Goal: Information Seeking & Learning: Learn about a topic

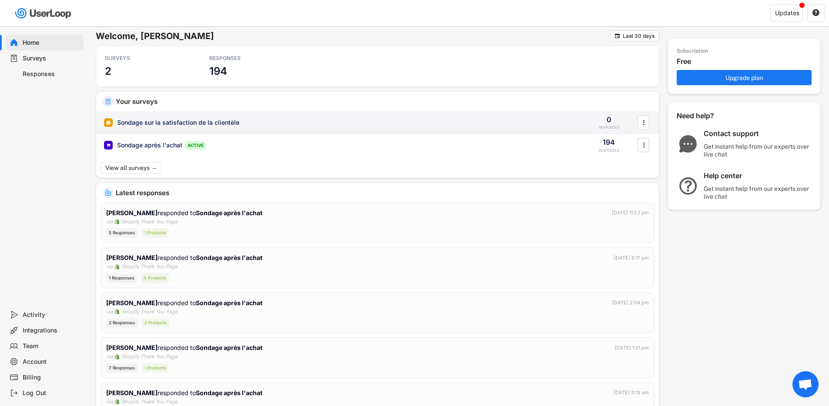
scroll to position [2, 0]
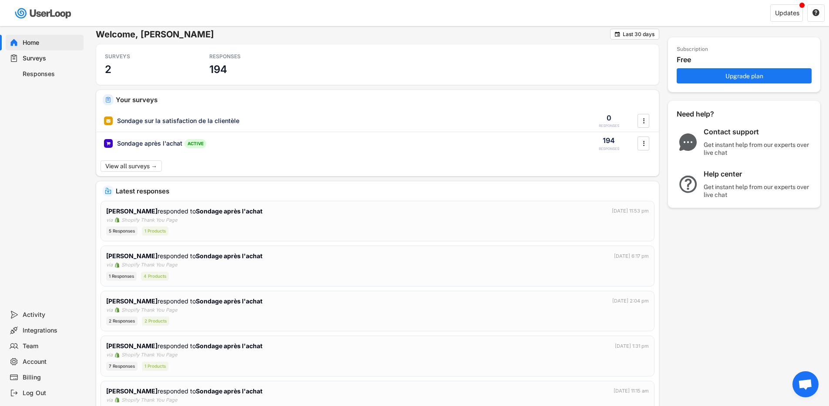
click at [42, 61] on div "Surveys" at bounding box center [51, 58] width 57 height 8
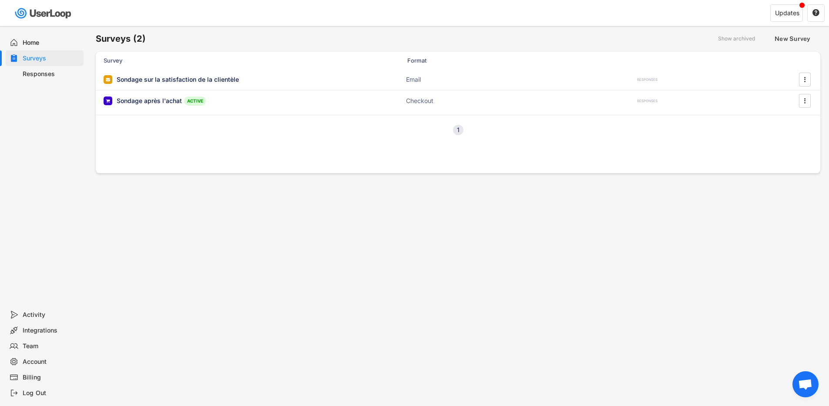
scroll to position [0, 0]
click at [164, 103] on div "Sondage après l'achat" at bounding box center [149, 104] width 65 height 9
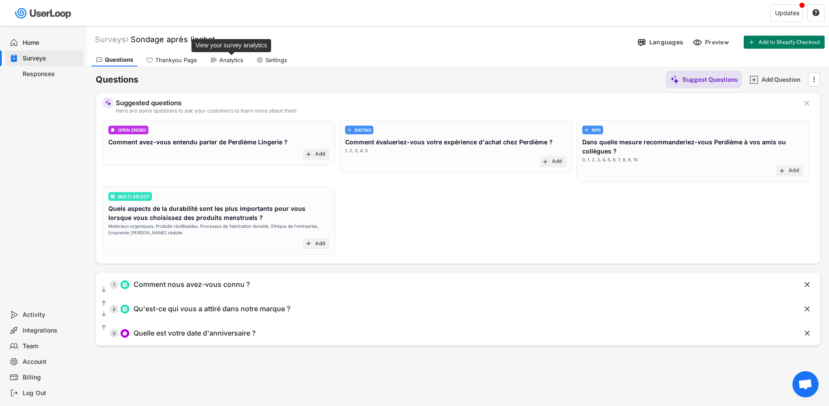
click at [223, 59] on div "Analytics" at bounding box center [231, 60] width 24 height 7
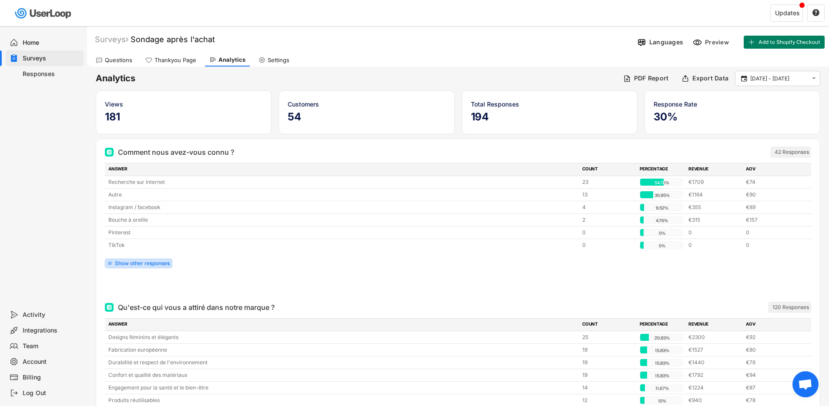
click at [155, 261] on div "Show other responses" at bounding box center [142, 263] width 55 height 5
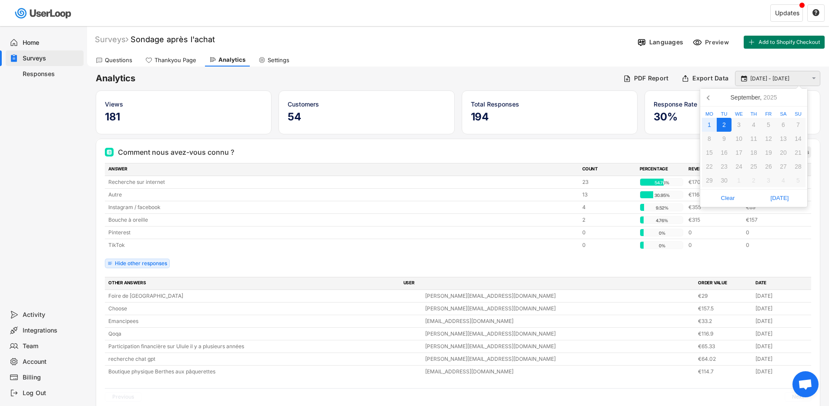
click at [792, 81] on input "[DATE] - [DATE]" at bounding box center [778, 78] width 57 height 9
click at [709, 96] on icon at bounding box center [708, 98] width 2 height 4
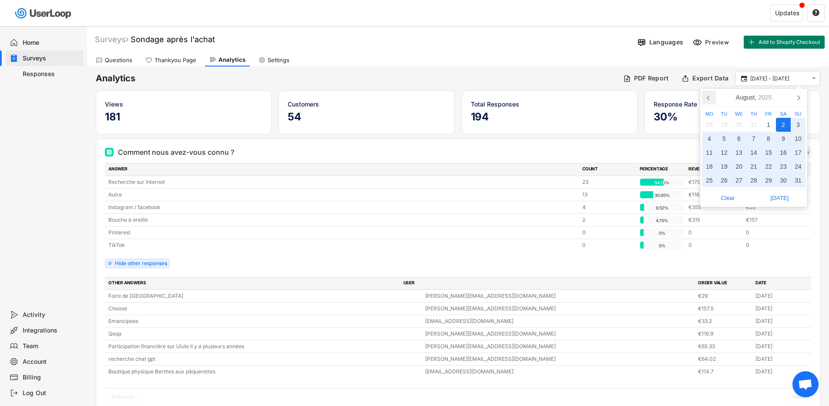
click at [709, 96] on icon at bounding box center [708, 98] width 2 height 4
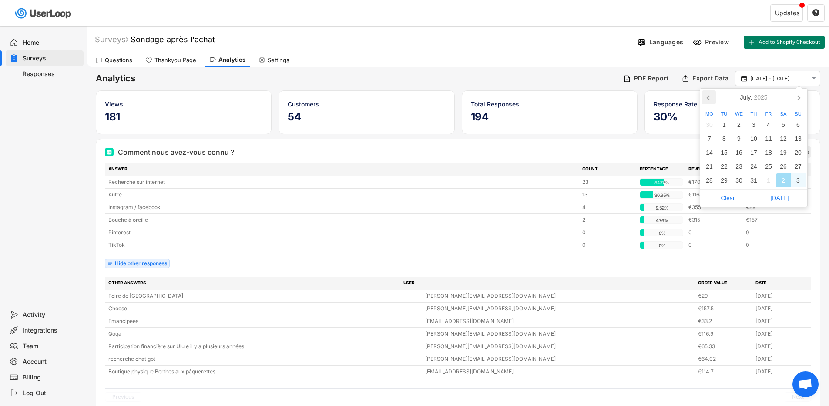
click at [709, 96] on icon at bounding box center [708, 98] width 2 height 4
click at [753, 124] on div "1" at bounding box center [753, 125] width 15 height 14
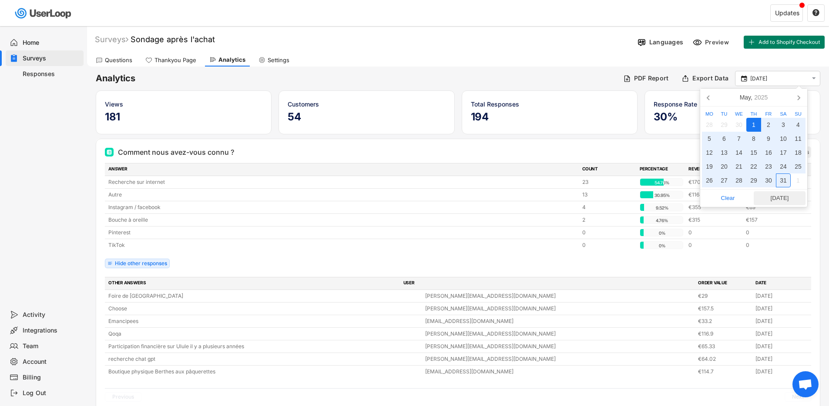
click at [787, 199] on span "[DATE]" at bounding box center [779, 198] width 47 height 13
type input "[DATE] - [DATE]"
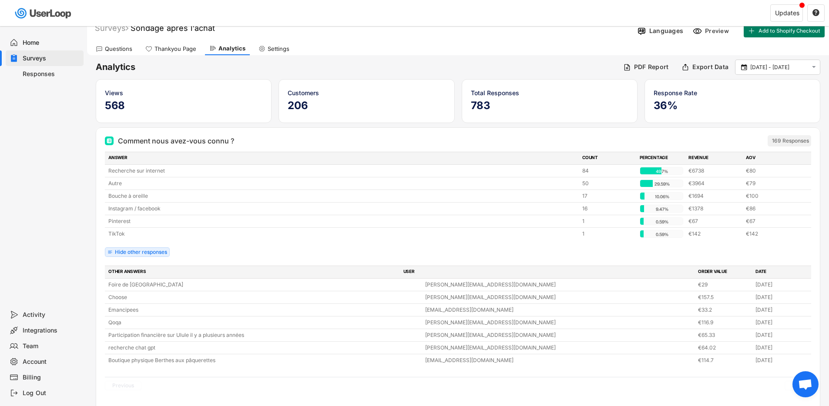
scroll to position [11, 0]
click at [794, 141] on div "169 Responses" at bounding box center [790, 141] width 37 height 7
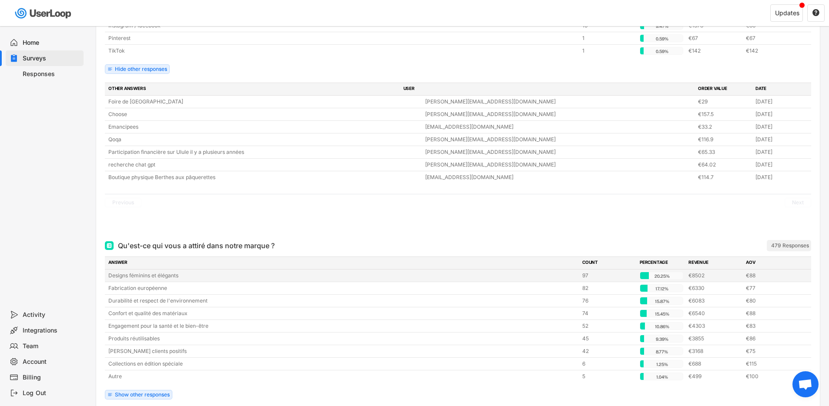
scroll to position [0, 0]
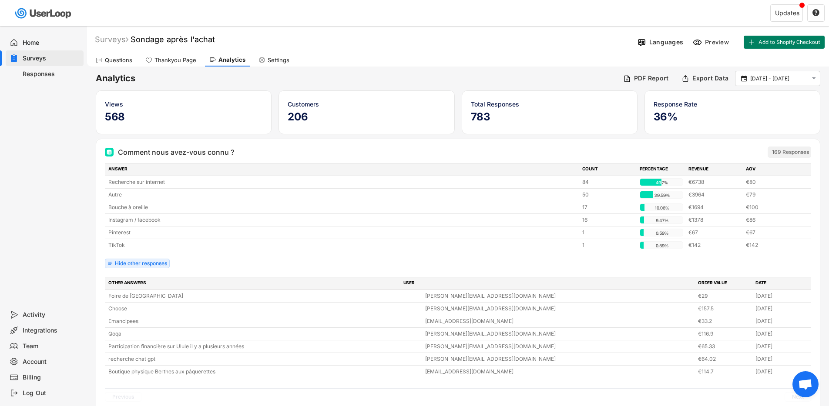
click at [44, 77] on div "Responses" at bounding box center [51, 74] width 57 height 8
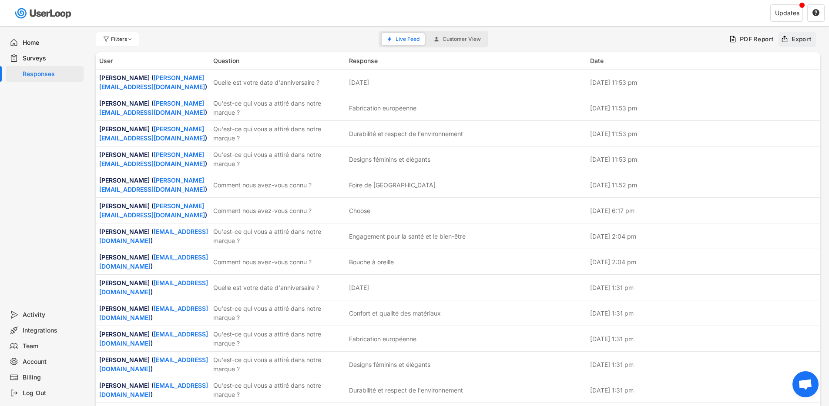
click at [798, 38] on div "Export" at bounding box center [801, 39] width 20 height 8
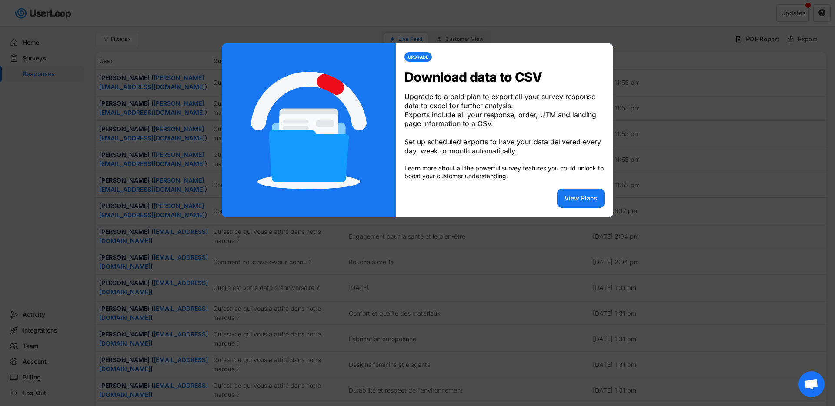
click at [681, 80] on div at bounding box center [417, 203] width 835 height 406
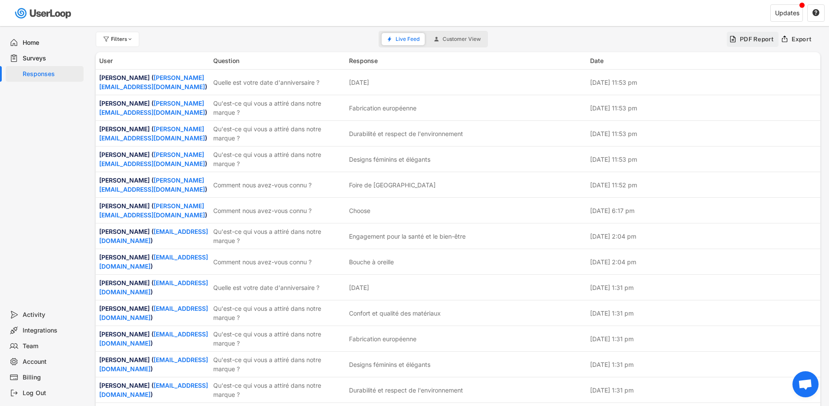
click at [760, 42] on div "PDF Report" at bounding box center [757, 39] width 34 height 8
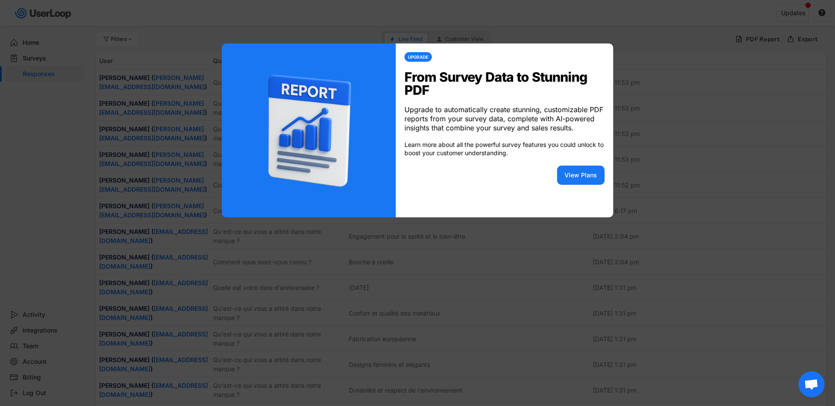
click at [682, 73] on div at bounding box center [417, 203] width 835 height 406
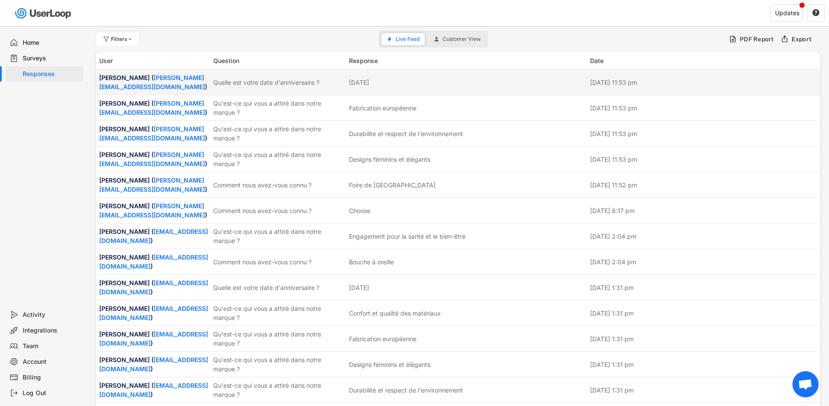
drag, startPoint x: 792, startPoint y: 251, endPoint x: 100, endPoint y: 78, distance: 713.5
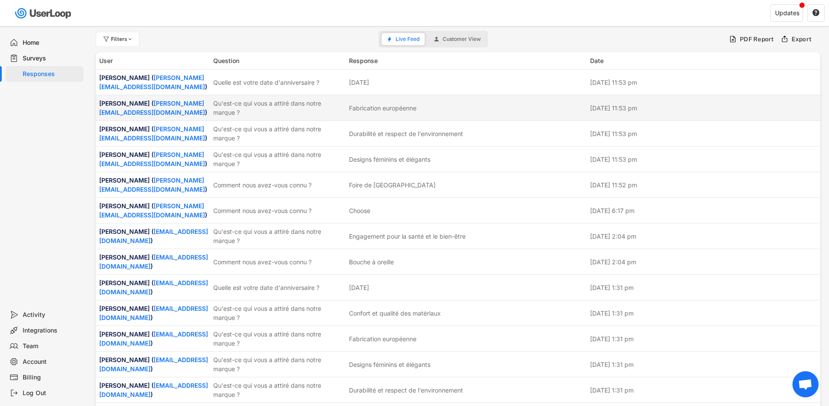
copy div "Loremips Dolorsitamet ( consecte.adipisc@elits.do ) Eiusmo tem incid utla e'dol…"
